Goal: Book appointment/travel/reservation

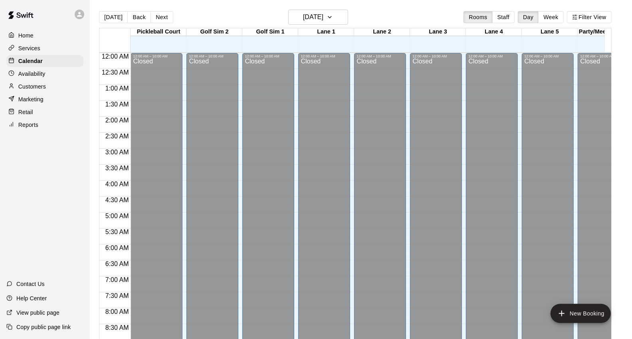
scroll to position [361, 0]
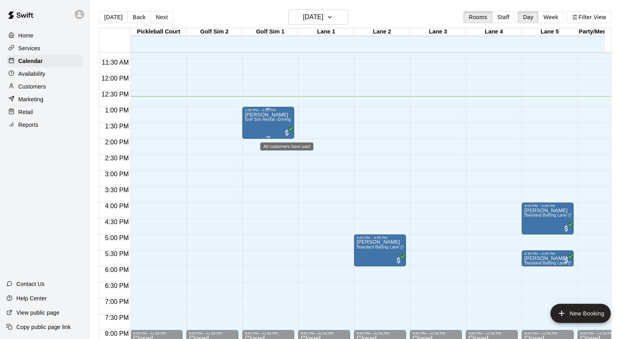
click at [285, 132] on span "All customers have paid" at bounding box center [287, 133] width 8 height 8
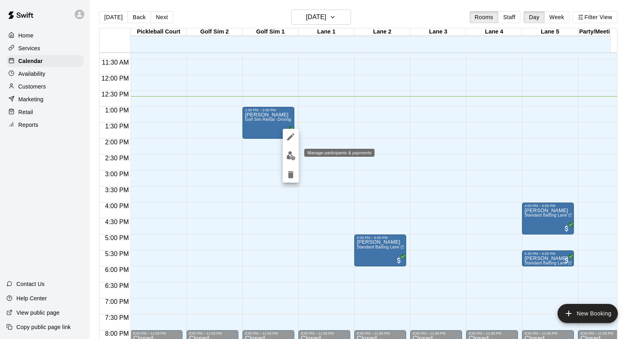
click at [293, 150] on button "edit" at bounding box center [291, 156] width 16 height 16
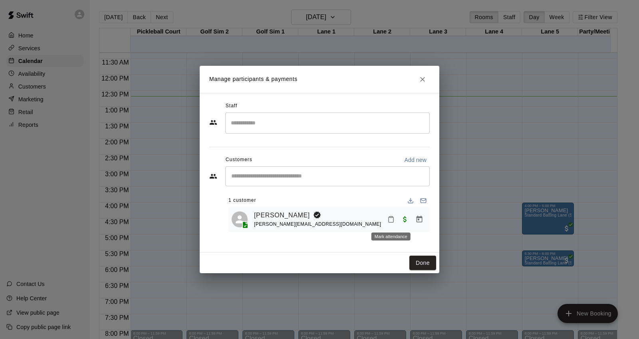
click at [390, 219] on icon "Mark attendance" at bounding box center [390, 219] width 7 height 7
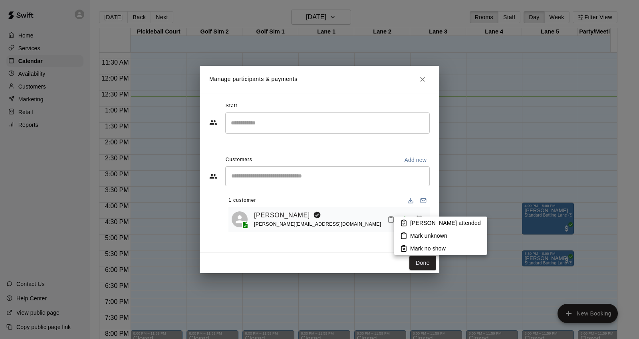
click at [415, 222] on p "[PERSON_NAME] attended" at bounding box center [445, 223] width 71 height 8
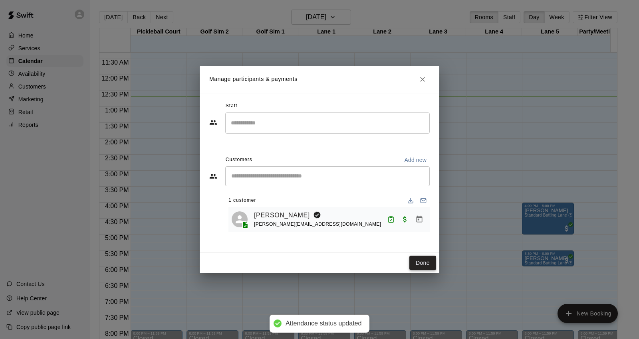
click at [422, 261] on button "Done" at bounding box center [422, 263] width 27 height 15
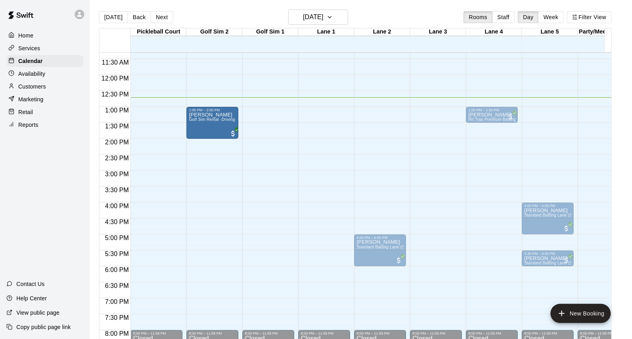
drag, startPoint x: 283, startPoint y: 119, endPoint x: 228, endPoint y: 122, distance: 54.7
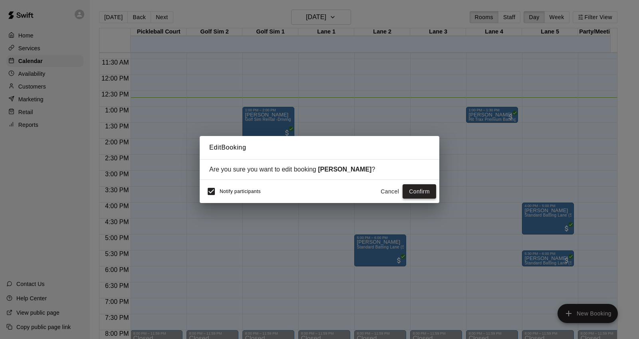
click at [418, 190] on button "Confirm" at bounding box center [419, 191] width 34 height 15
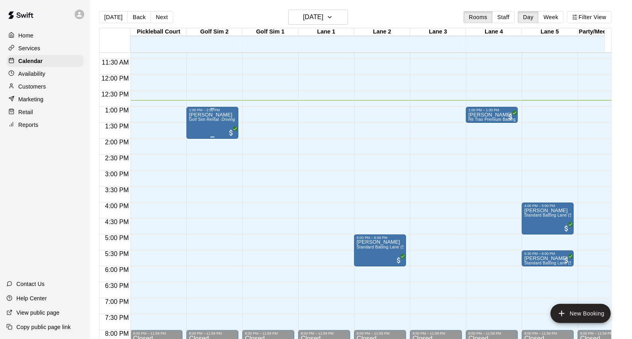
click at [233, 134] on span "All customers have paid" at bounding box center [231, 133] width 8 height 8
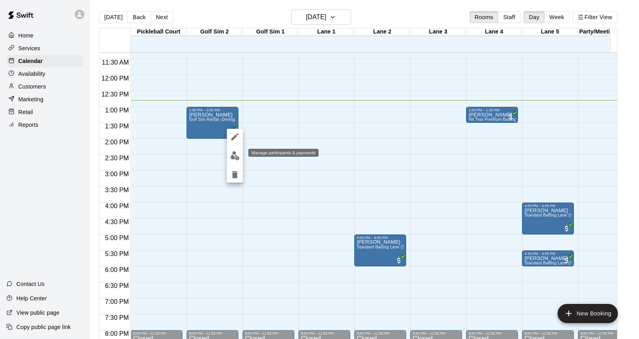
click at [237, 157] on img "edit" at bounding box center [234, 155] width 9 height 9
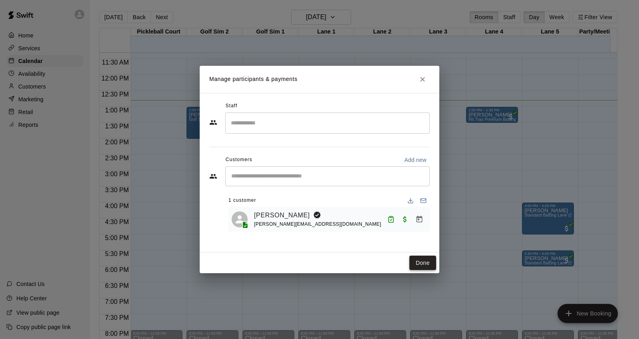
click at [415, 262] on button "Done" at bounding box center [422, 263] width 27 height 15
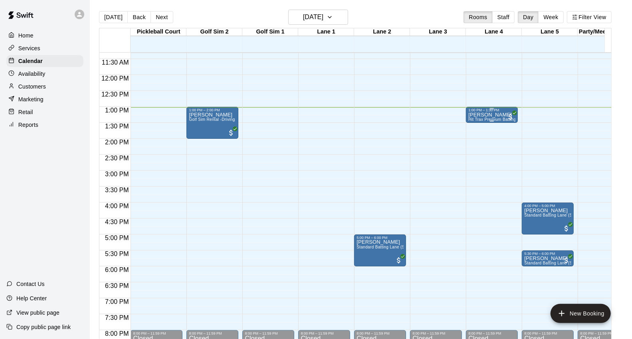
click at [510, 115] on span "All customers have paid" at bounding box center [510, 117] width 8 height 8
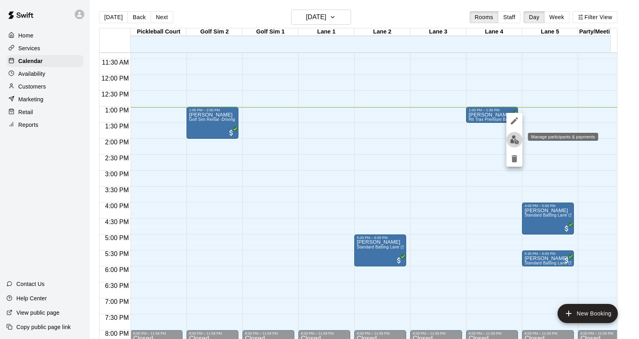
click at [512, 138] on img "edit" at bounding box center [514, 139] width 9 height 9
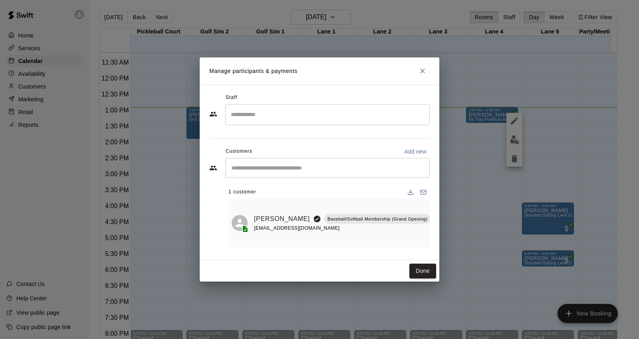
click at [433, 212] on icon "Mark attendance" at bounding box center [436, 208] width 7 height 7
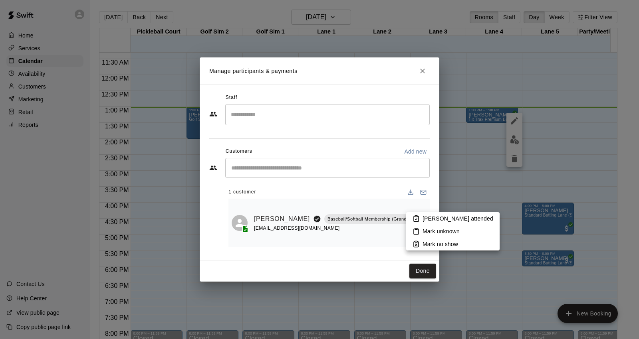
click at [418, 219] on icon at bounding box center [415, 219] width 5 height 6
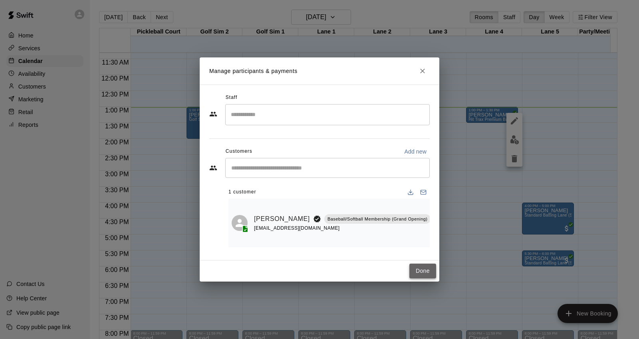
click at [424, 264] on button "Done" at bounding box center [422, 271] width 27 height 15
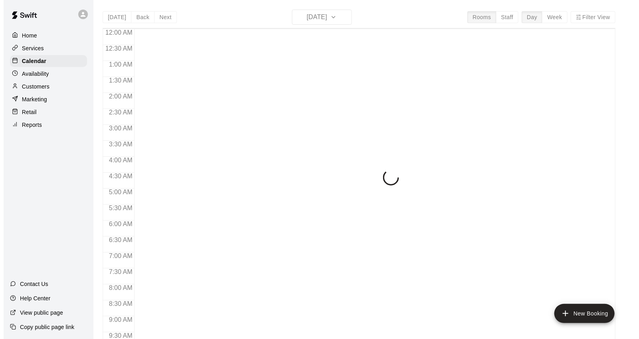
scroll to position [429, 0]
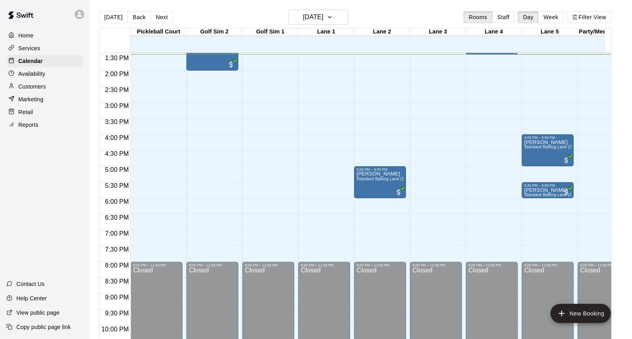
click at [264, 73] on div "12:00 AM – 10:00 AM Closed 8:00 PM – 11:59 PM Closed" at bounding box center [268, 7] width 52 height 766
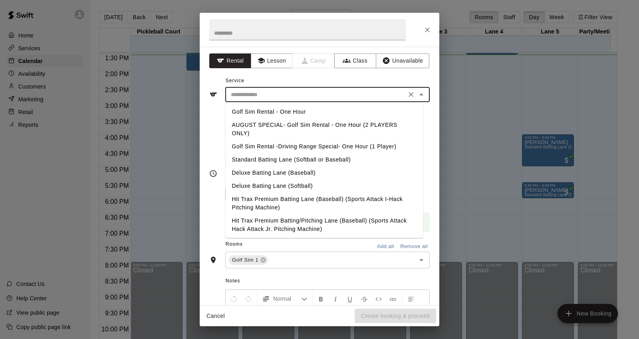
click at [265, 95] on input "text" at bounding box center [315, 95] width 176 height 10
click at [268, 126] on li "AUGUST SPECIAL- Golf Sim Rental - One Hour (2 PLAYERS ONLY)" at bounding box center [324, 130] width 198 height 22
type input "**********"
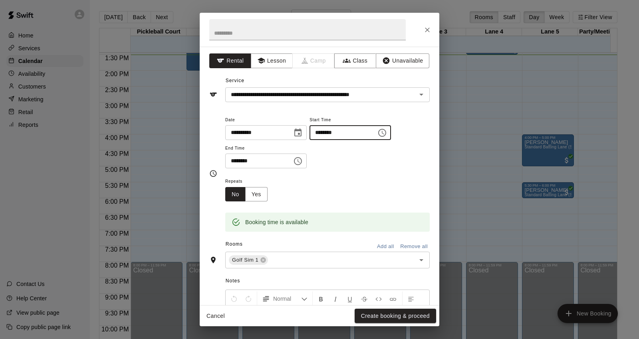
click at [331, 132] on input "********" at bounding box center [339, 132] width 61 height 15
click at [334, 133] on input "********" at bounding box center [339, 132] width 61 height 15
click at [340, 132] on input "********" at bounding box center [339, 132] width 61 height 15
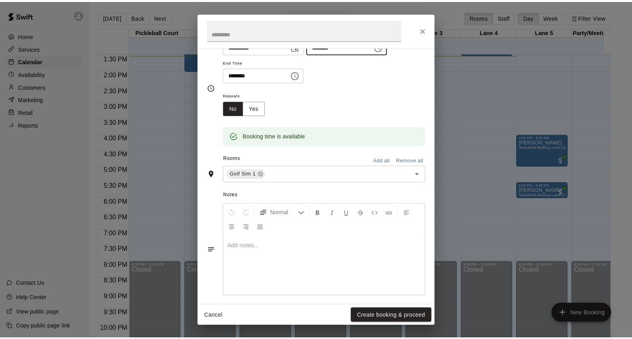
scroll to position [93, 0]
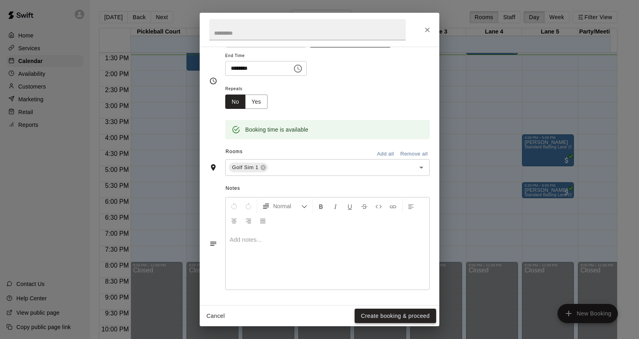
type input "********"
click at [384, 311] on button "Create booking & proceed" at bounding box center [394, 316] width 81 height 15
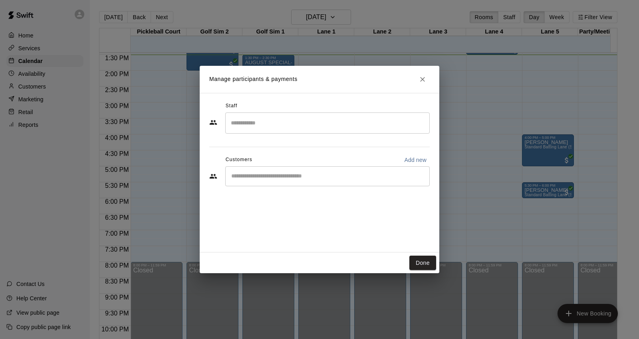
click at [269, 168] on div "​" at bounding box center [327, 176] width 204 height 20
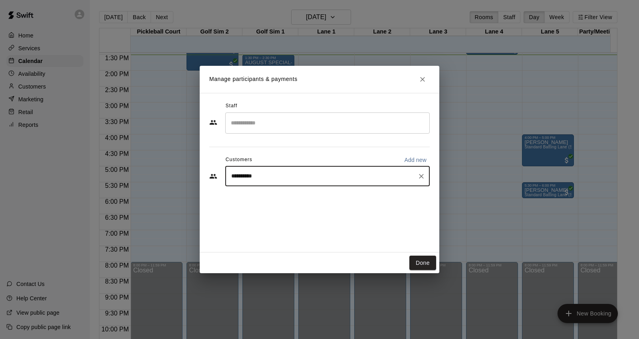
type input "**********"
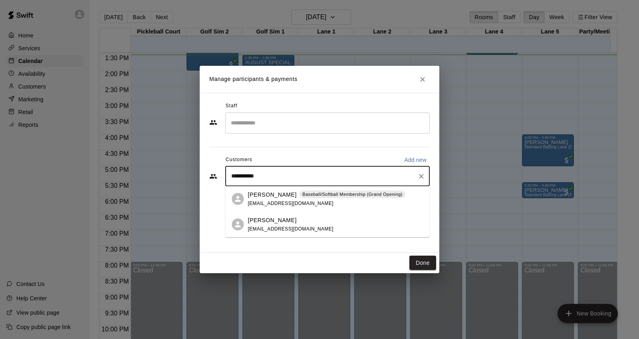
click at [299, 194] on span "Baseball/Softball Membership (Grand Opening)" at bounding box center [352, 194] width 106 height 7
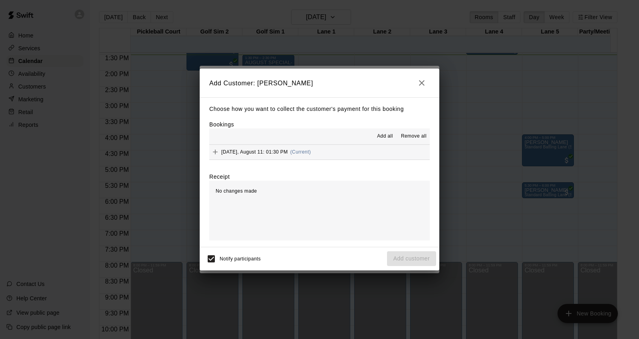
click at [316, 152] on button "[DATE], August 11: 01:30 PM (Current)" at bounding box center [319, 152] width 220 height 15
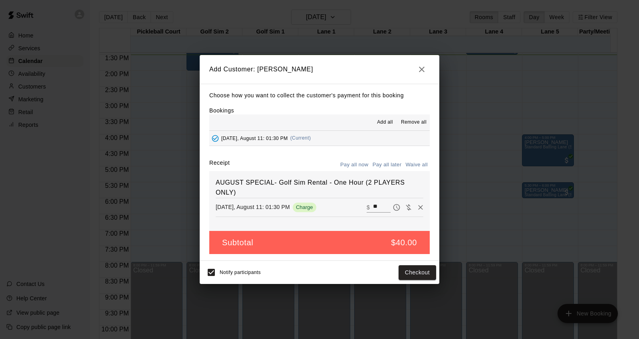
click at [408, 264] on div "Notify participants Checkout" at bounding box center [319, 272] width 239 height 23
click at [406, 274] on button "Checkout" at bounding box center [417, 272] width 38 height 15
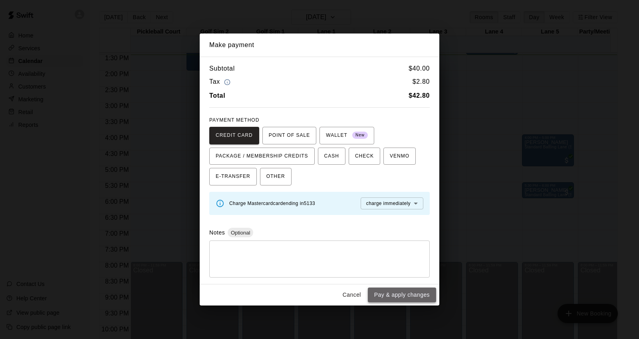
click at [388, 292] on button "Pay & apply changes" at bounding box center [402, 295] width 68 height 15
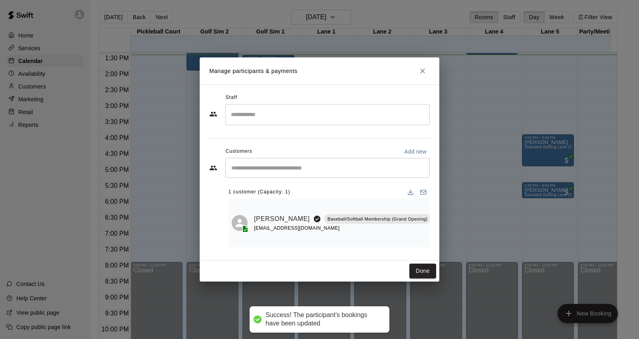
click at [401, 208] on div "[PERSON_NAME] Baseball/Softball Membership (Grand Opening) [EMAIL_ADDRESS][DOMA…" at bounding box center [328, 223] width 201 height 49
click at [435, 212] on icon "Mark attendance" at bounding box center [437, 209] width 5 height 6
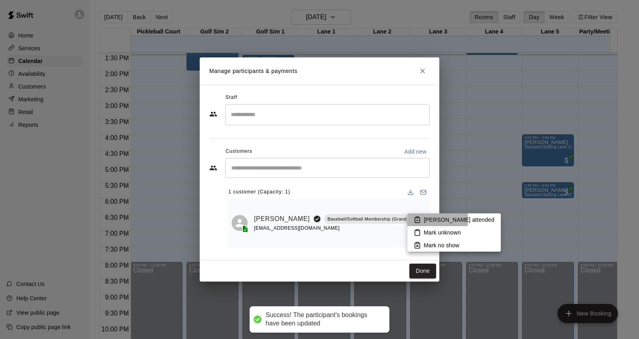
click at [419, 220] on icon at bounding box center [416, 219] width 7 height 7
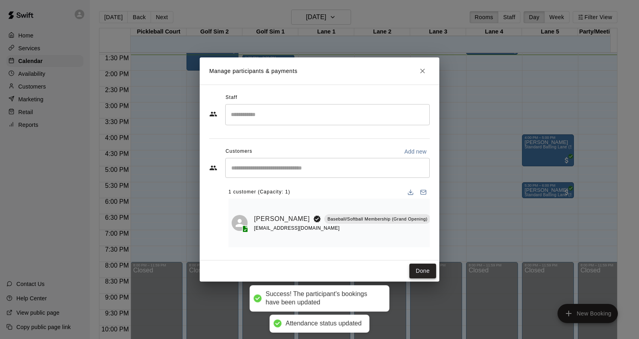
click at [411, 264] on button "Done" at bounding box center [422, 271] width 27 height 15
